Goal: Find specific fact: Find specific fact

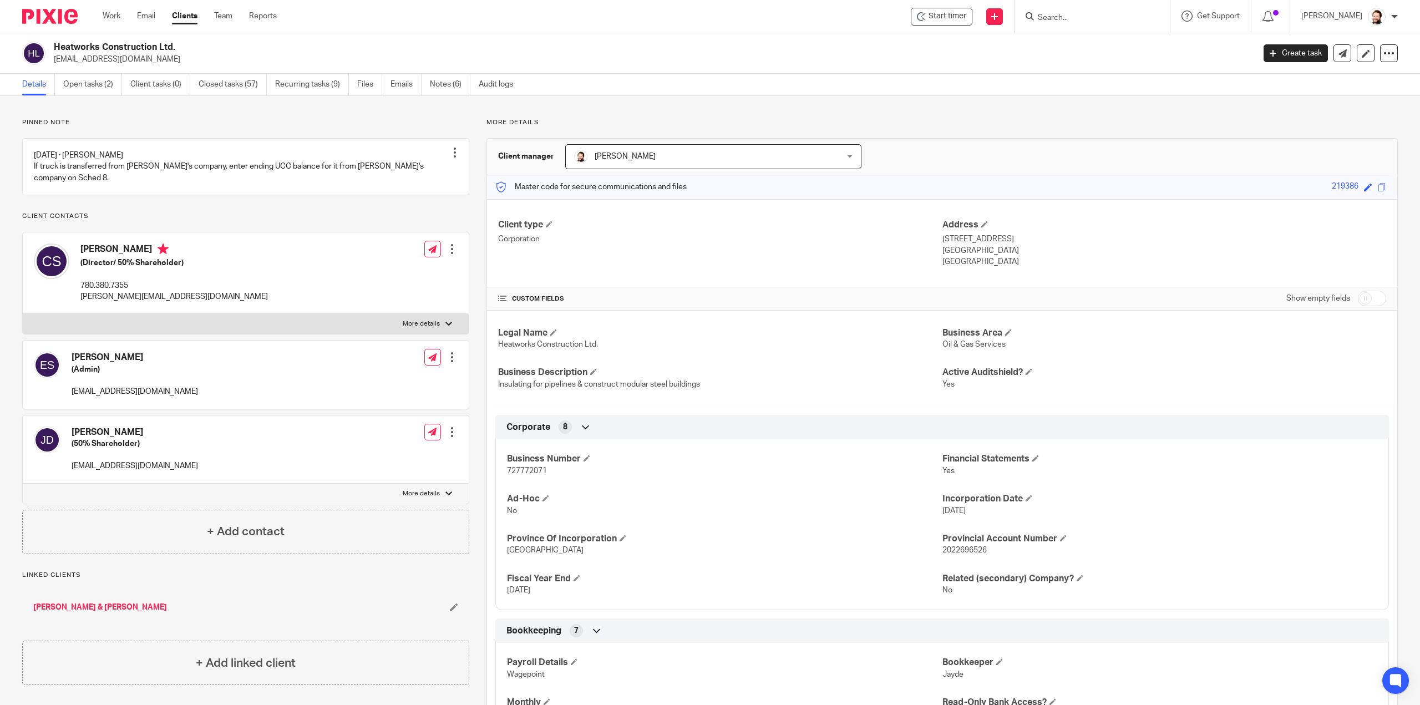
click at [1094, 18] on input "Search" at bounding box center [1087, 18] width 100 height 10
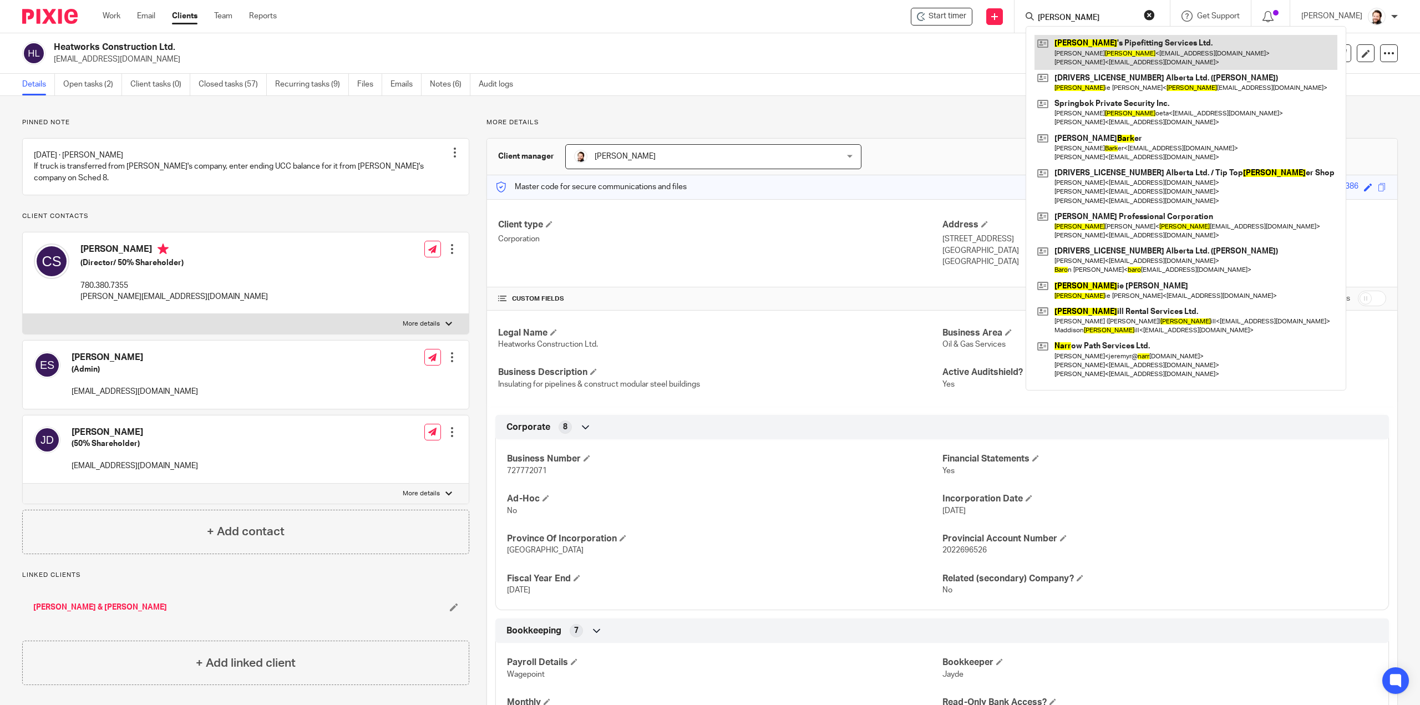
type input "barr"
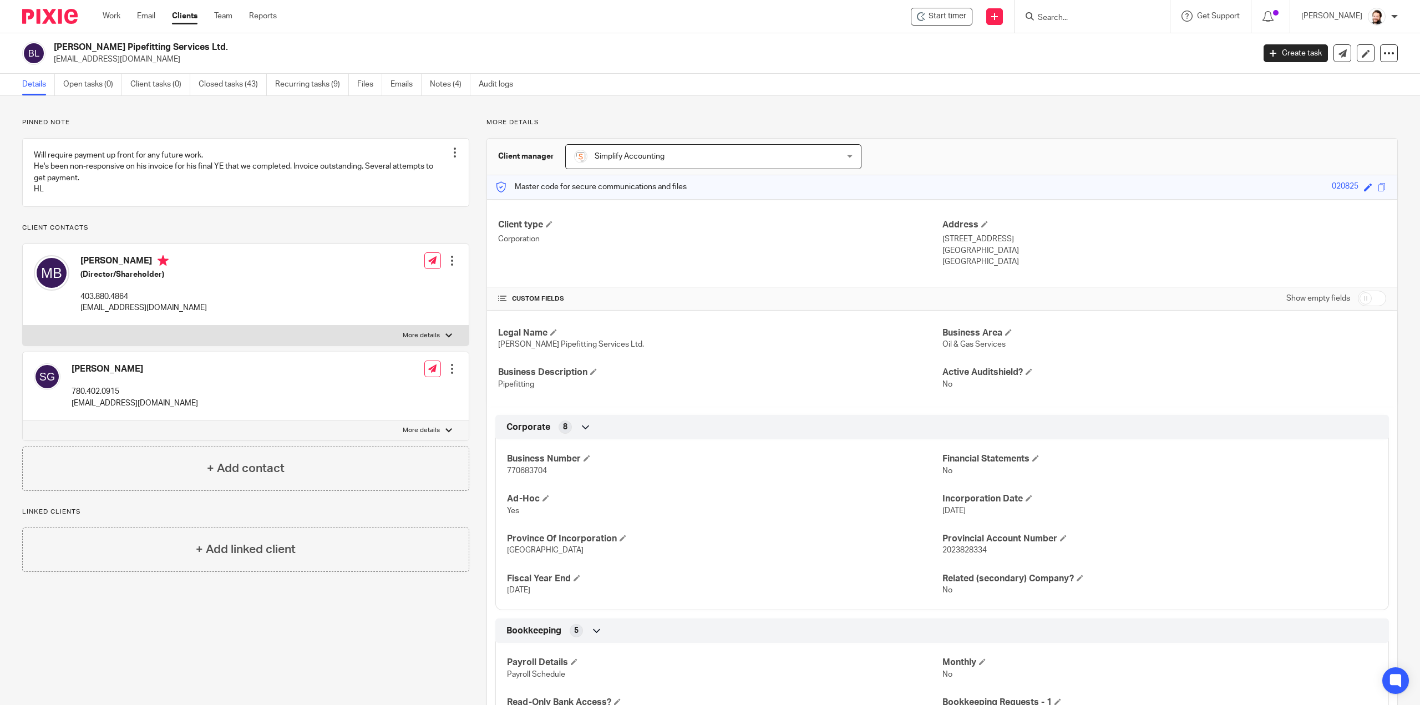
click at [535, 470] on span "770683704" at bounding box center [527, 471] width 40 height 8
copy span "770683704"
